Goal: Task Accomplishment & Management: Manage account settings

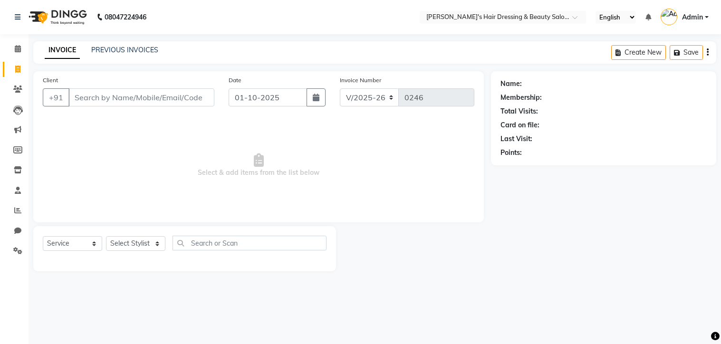
select select "4981"
select select "service"
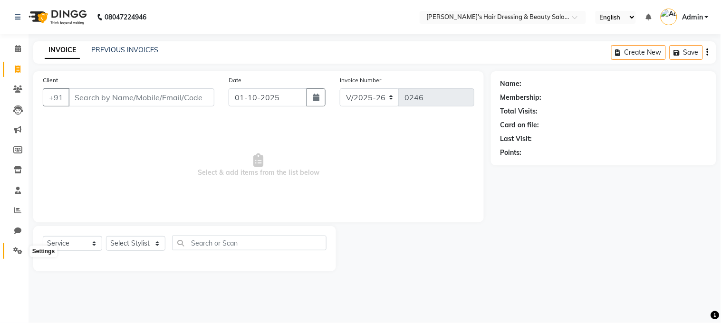
click at [18, 251] on icon at bounding box center [17, 250] width 9 height 7
click at [18, 252] on icon at bounding box center [17, 250] width 9 height 7
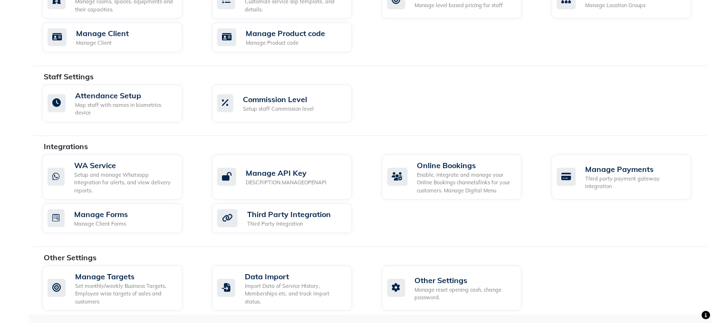
scroll to position [459, 0]
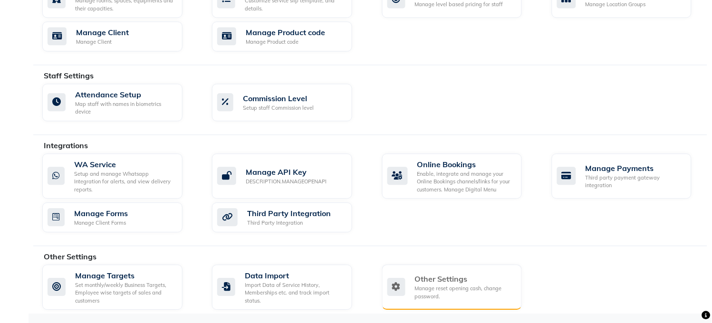
click at [423, 287] on div "Manage reset opening cash, change password." at bounding box center [465, 293] width 100 height 16
select select "2: 15"
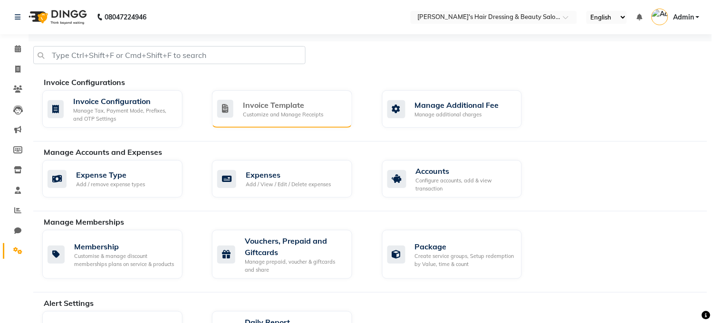
click at [264, 103] on div "Invoice Template" at bounding box center [283, 104] width 80 height 11
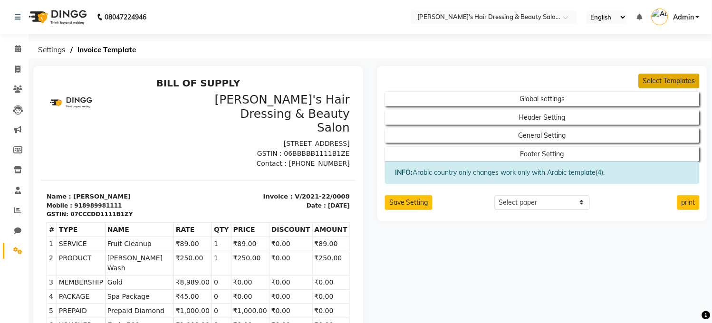
click at [661, 82] on button "Select Templates" at bounding box center [669, 81] width 61 height 15
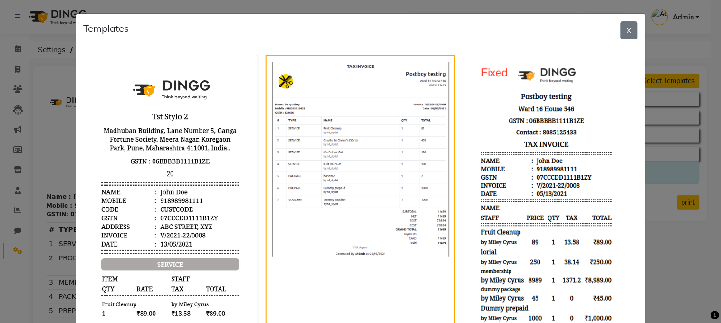
click at [633, 140] on div at bounding box center [550, 301] width 190 height 493
click at [621, 36] on button "X" at bounding box center [629, 30] width 17 height 18
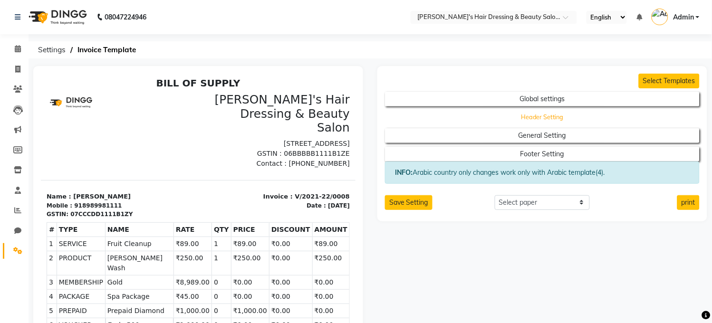
click at [579, 114] on button "Header Setting" at bounding box center [542, 117] width 283 height 13
select select "end"
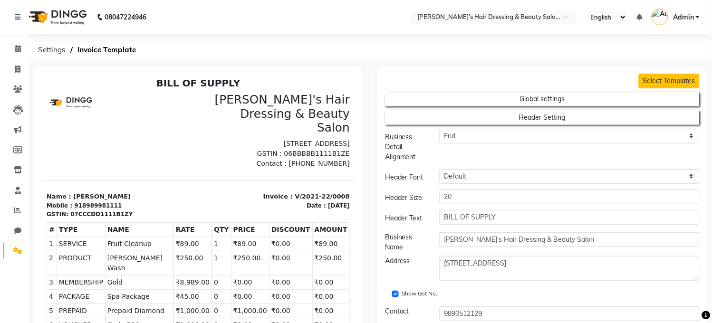
click at [517, 52] on ol "Settings Invoice Template" at bounding box center [368, 49] width 670 height 17
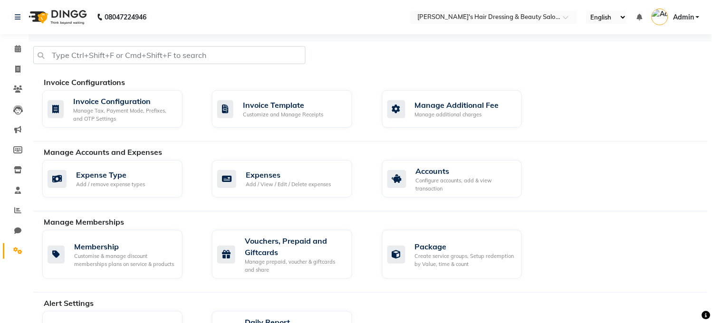
click at [13, 59] on li "Invoice" at bounding box center [14, 69] width 29 height 20
click at [15, 68] on icon at bounding box center [17, 69] width 5 height 7
select select "service"
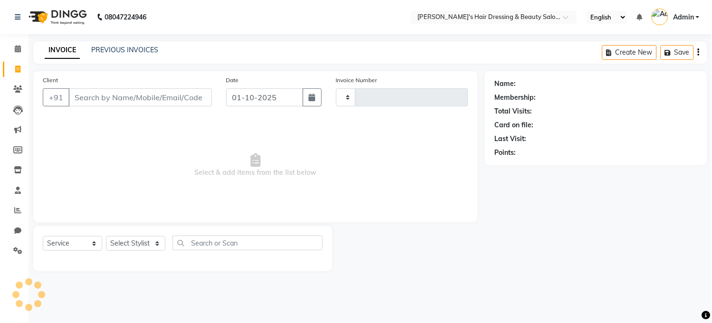
type input "0246"
select select "4981"
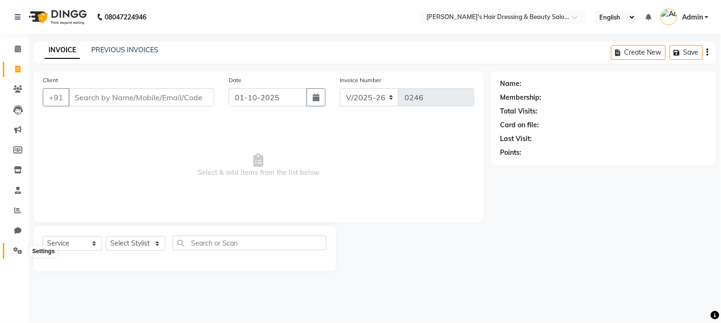
click at [13, 247] on span at bounding box center [18, 251] width 17 height 11
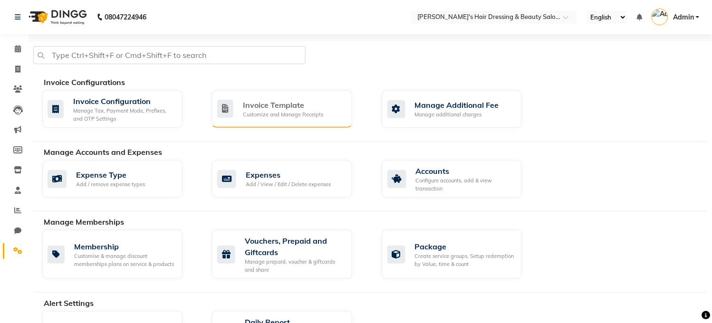
click at [263, 112] on div "Customize and Manage Receipts" at bounding box center [283, 115] width 80 height 8
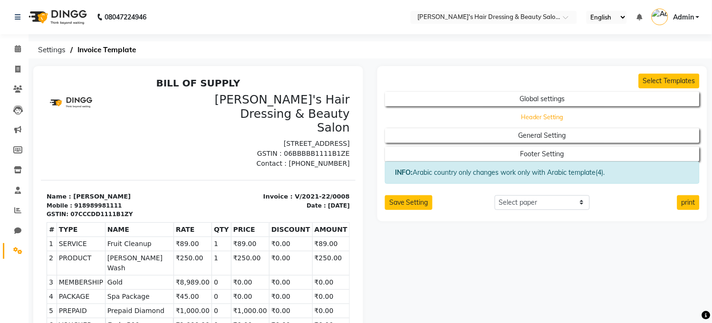
click at [472, 113] on button "Header Setting" at bounding box center [542, 117] width 283 height 13
select select "end"
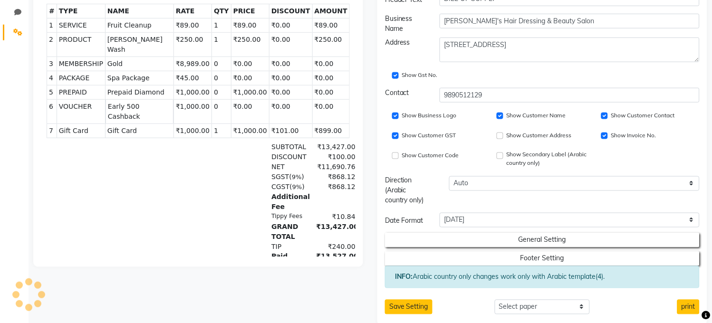
scroll to position [236, 0]
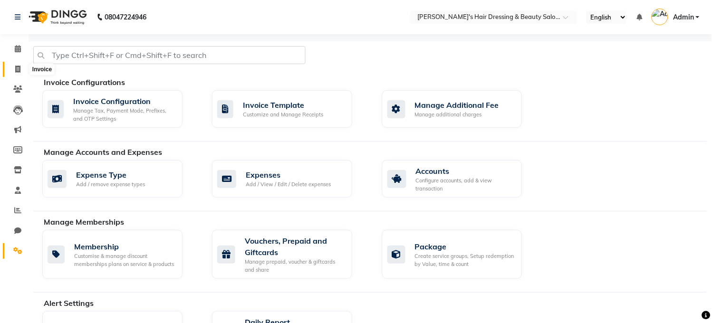
click at [19, 67] on icon at bounding box center [17, 69] width 5 height 7
select select "service"
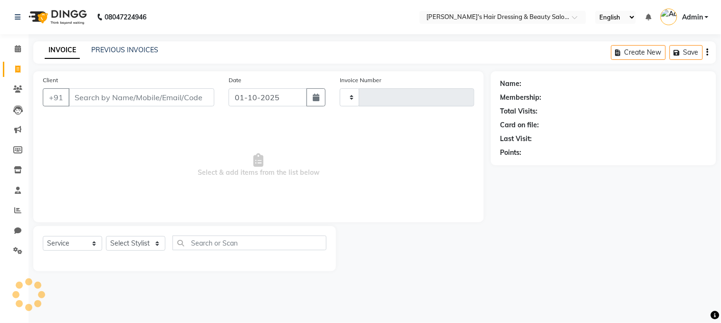
type input "0246"
select select "4981"
click at [117, 103] on input "Client" at bounding box center [141, 97] width 146 height 18
